Goal: Navigation & Orientation: Go to known website

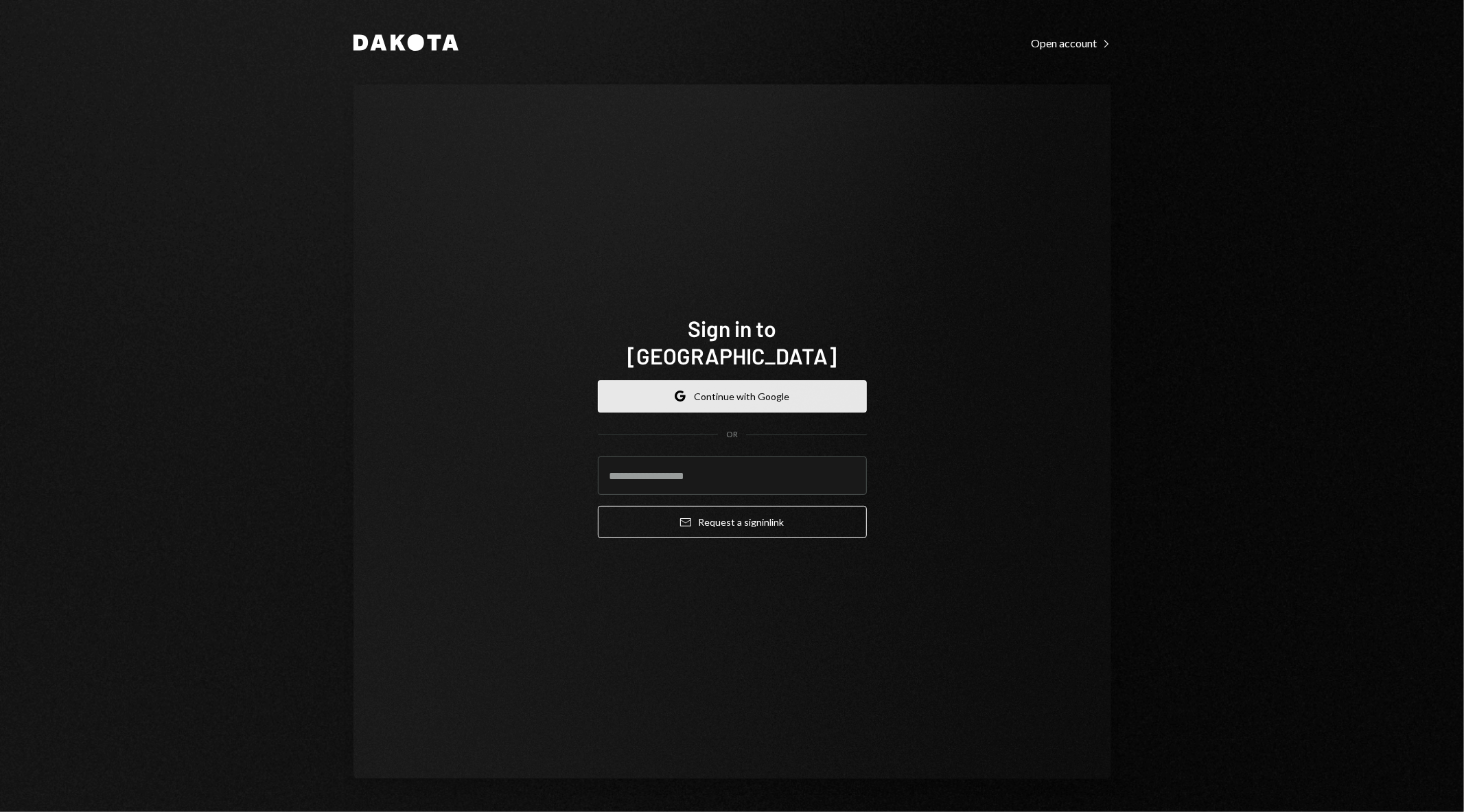
click at [742, 386] on button "Google Continue with Google" at bounding box center [732, 396] width 269 height 32
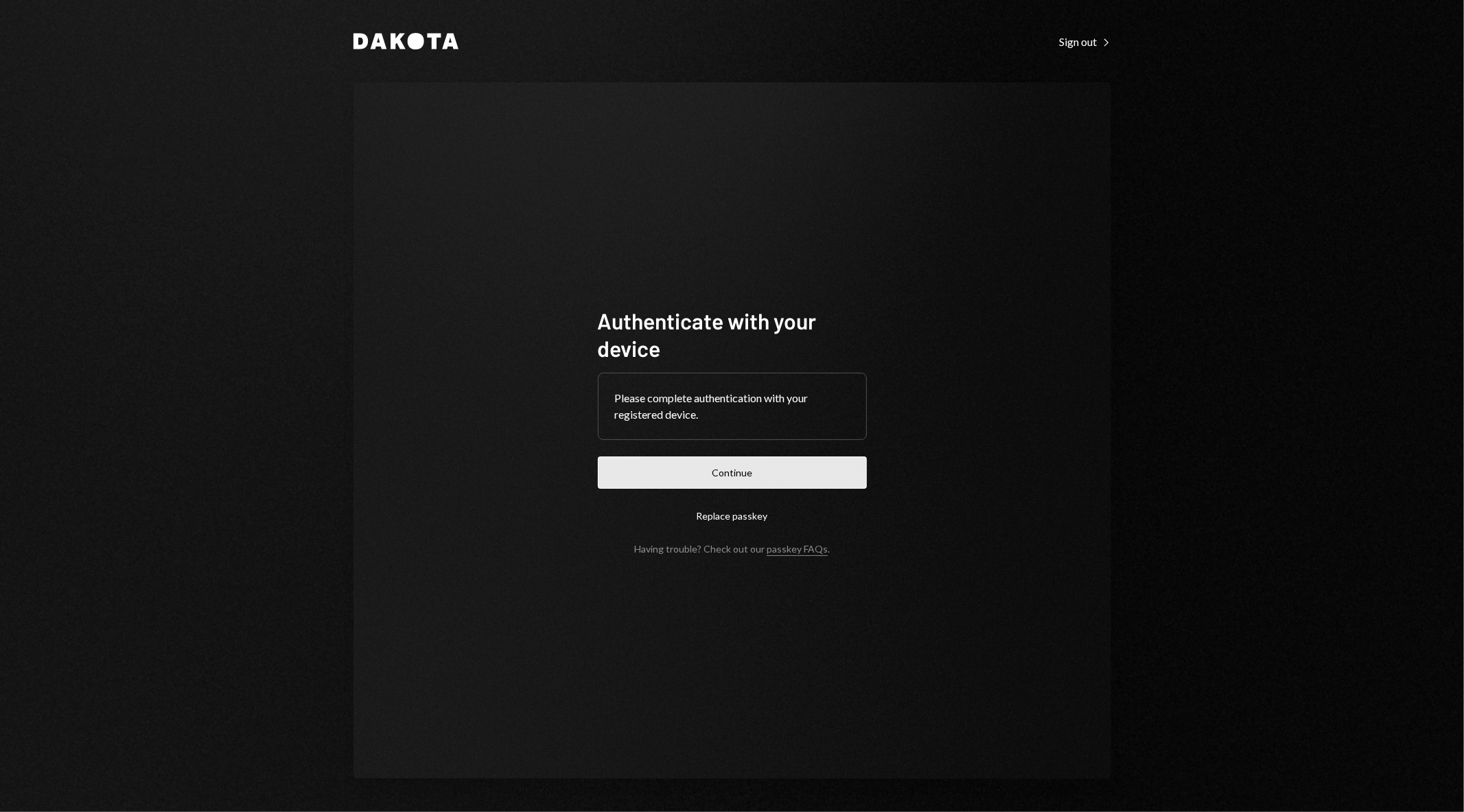
click at [718, 483] on button "Continue" at bounding box center [732, 472] width 269 height 32
